Goal: Task Accomplishment & Management: Use online tool/utility

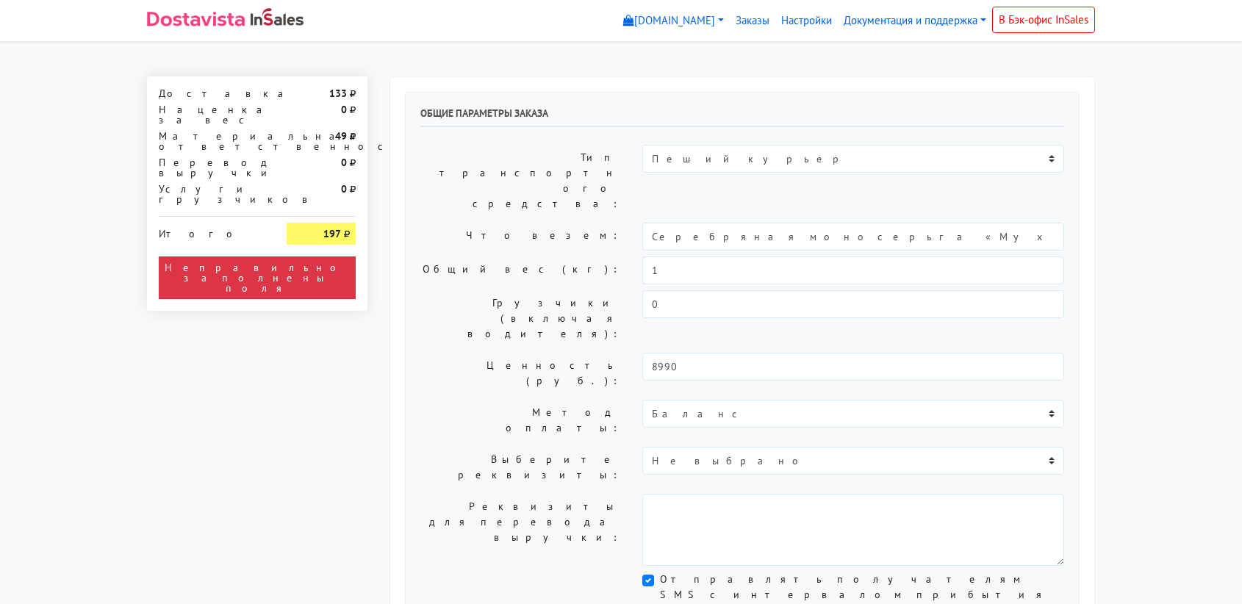
select select "11:00"
select select "21:00"
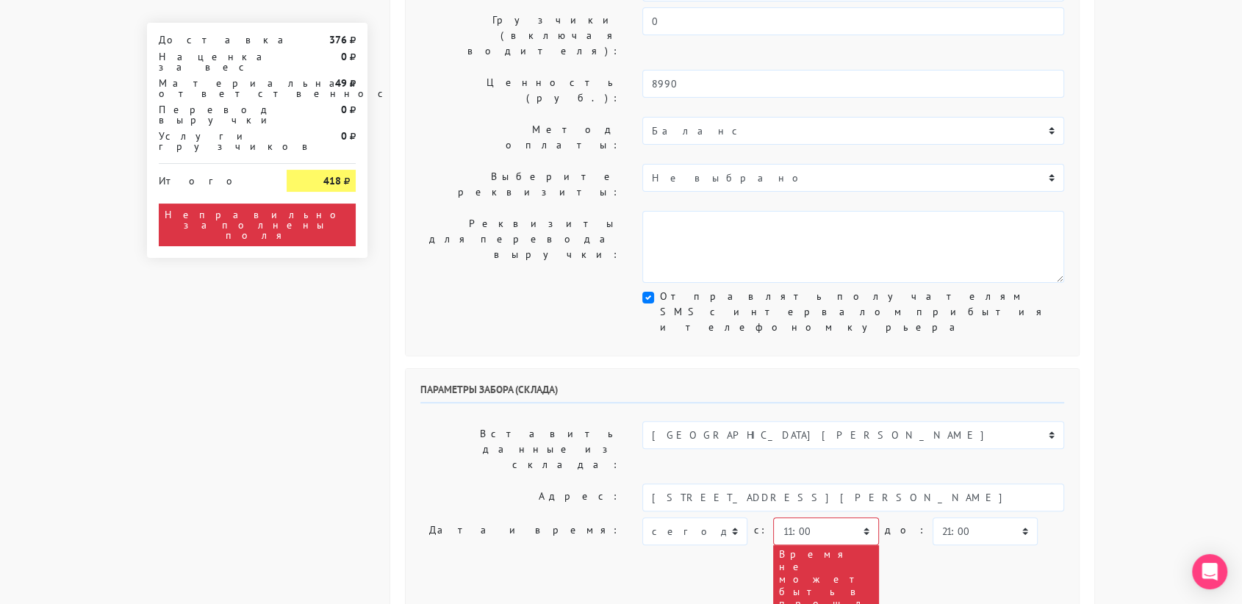
scroll to position [280, 0]
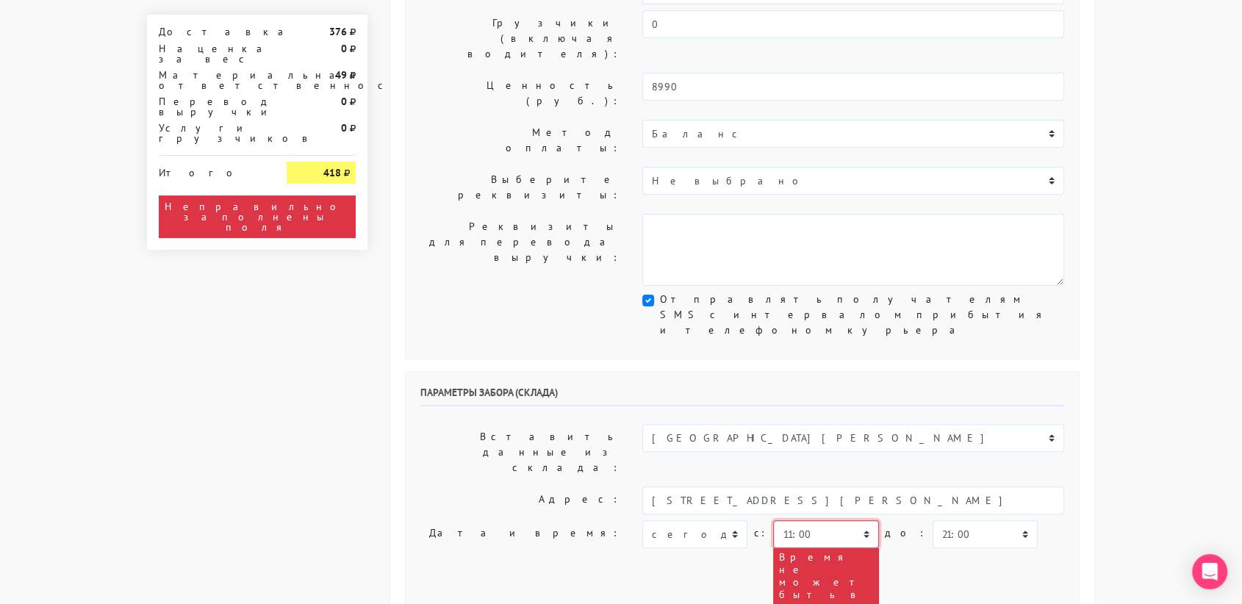
click at [827, 520] on select "00:00 00:30 01:00 01:30 02:00 02:30 03:00 03:30 04:00 04:30 05:00 05:30 06:00 0…" at bounding box center [825, 534] width 105 height 28
select select "13:30"
click at [773, 520] on select "00:00 00:30 01:00 01:30 02:00 02:30 03:00 03:30 04:00 04:30 05:00 05:30 06:00 0…" at bounding box center [825, 534] width 105 height 28
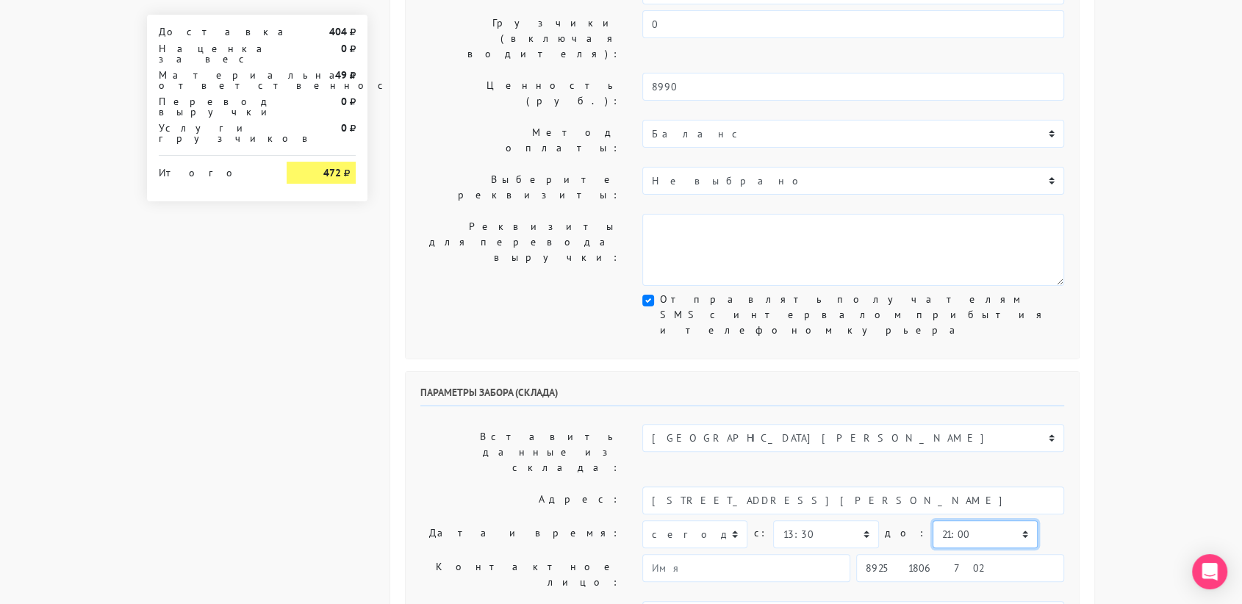
click at [966, 520] on select "00:00 00:30 01:00 01:30 02:00 02:30 03:00 03:30 04:00 04:30 05:00 05:30 06:00 0…" at bounding box center [985, 534] width 105 height 28
select select "14:00"
click at [933, 520] on select "00:00 00:30 01:00 01:30 02:00 02:30 03:00 03:30 04:00 04:30 05:00 05:30 06:00 0…" at bounding box center [985, 534] width 105 height 28
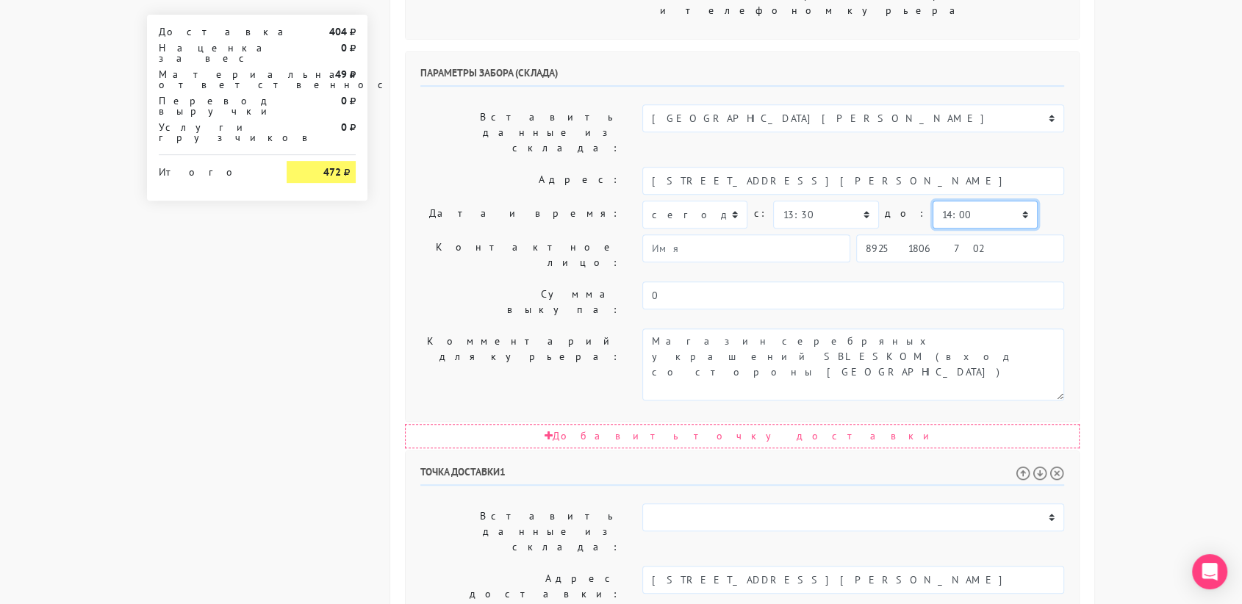
scroll to position [749, 0]
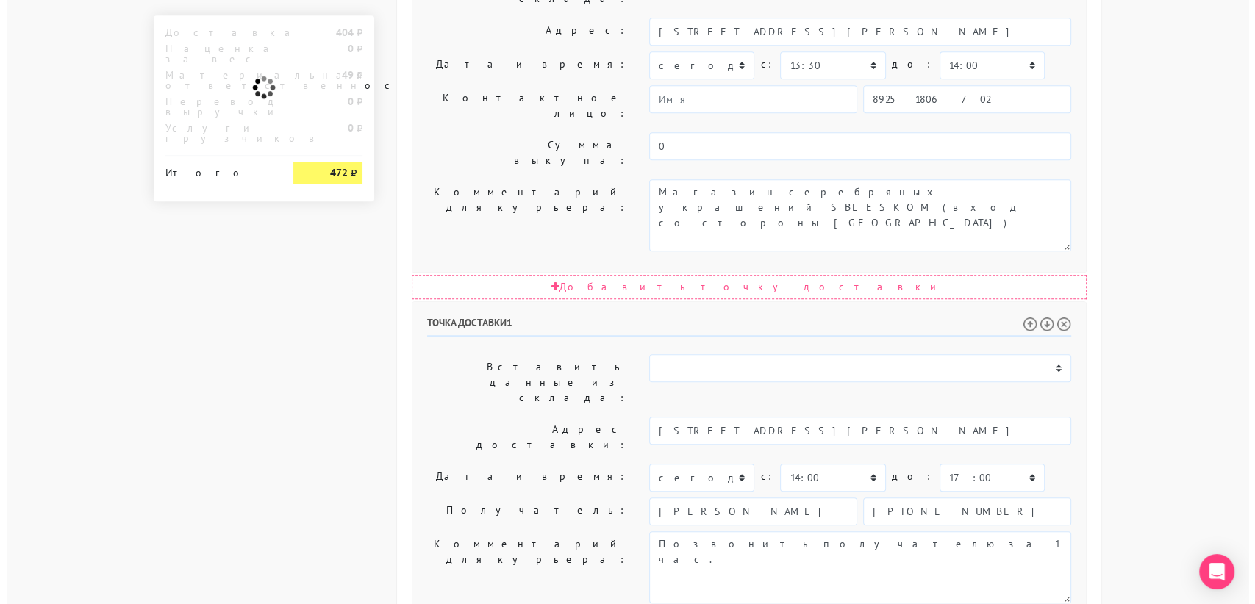
scroll to position [0, 0]
